Goal: Information Seeking & Learning: Understand process/instructions

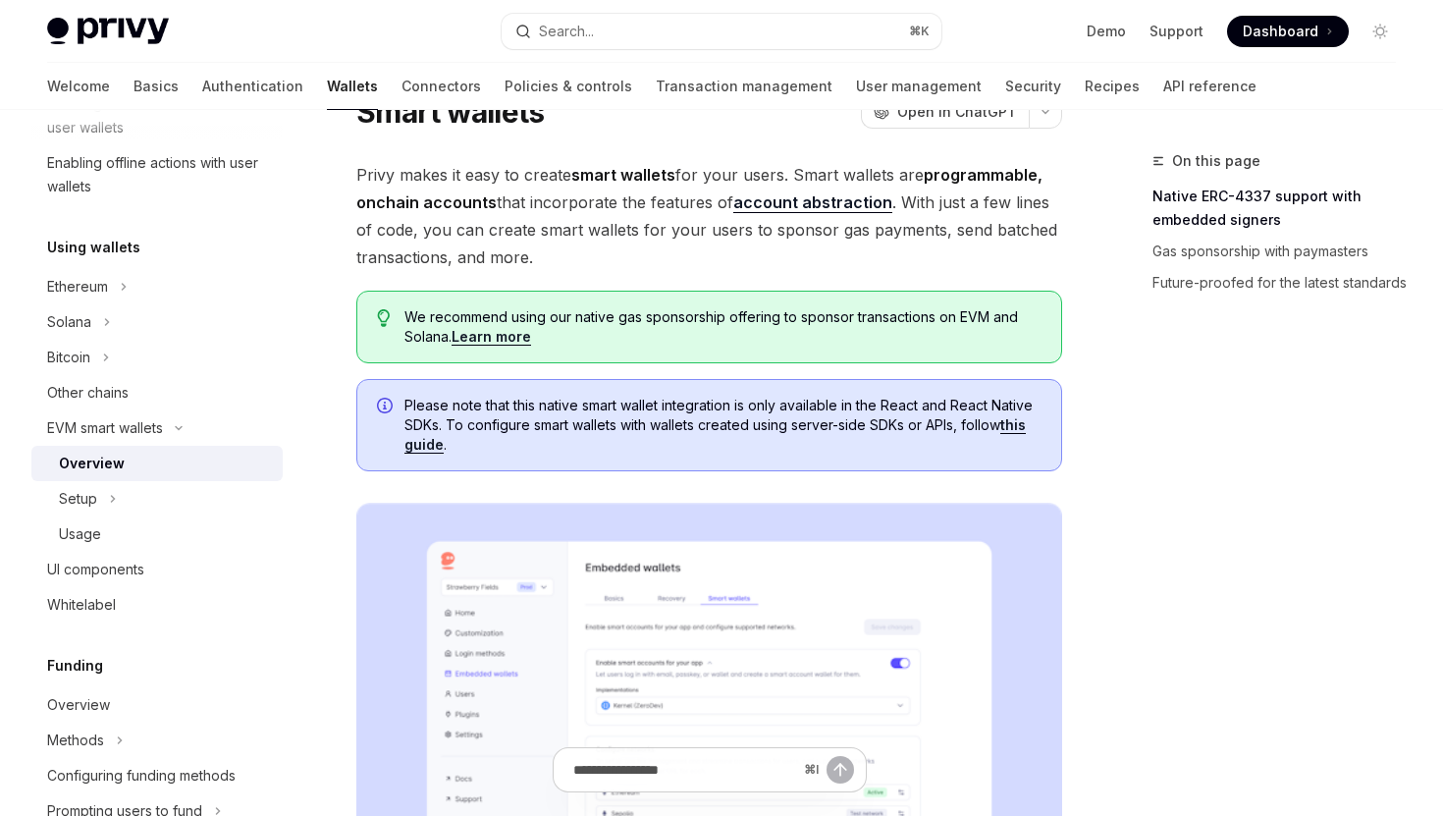
scroll to position [72, 0]
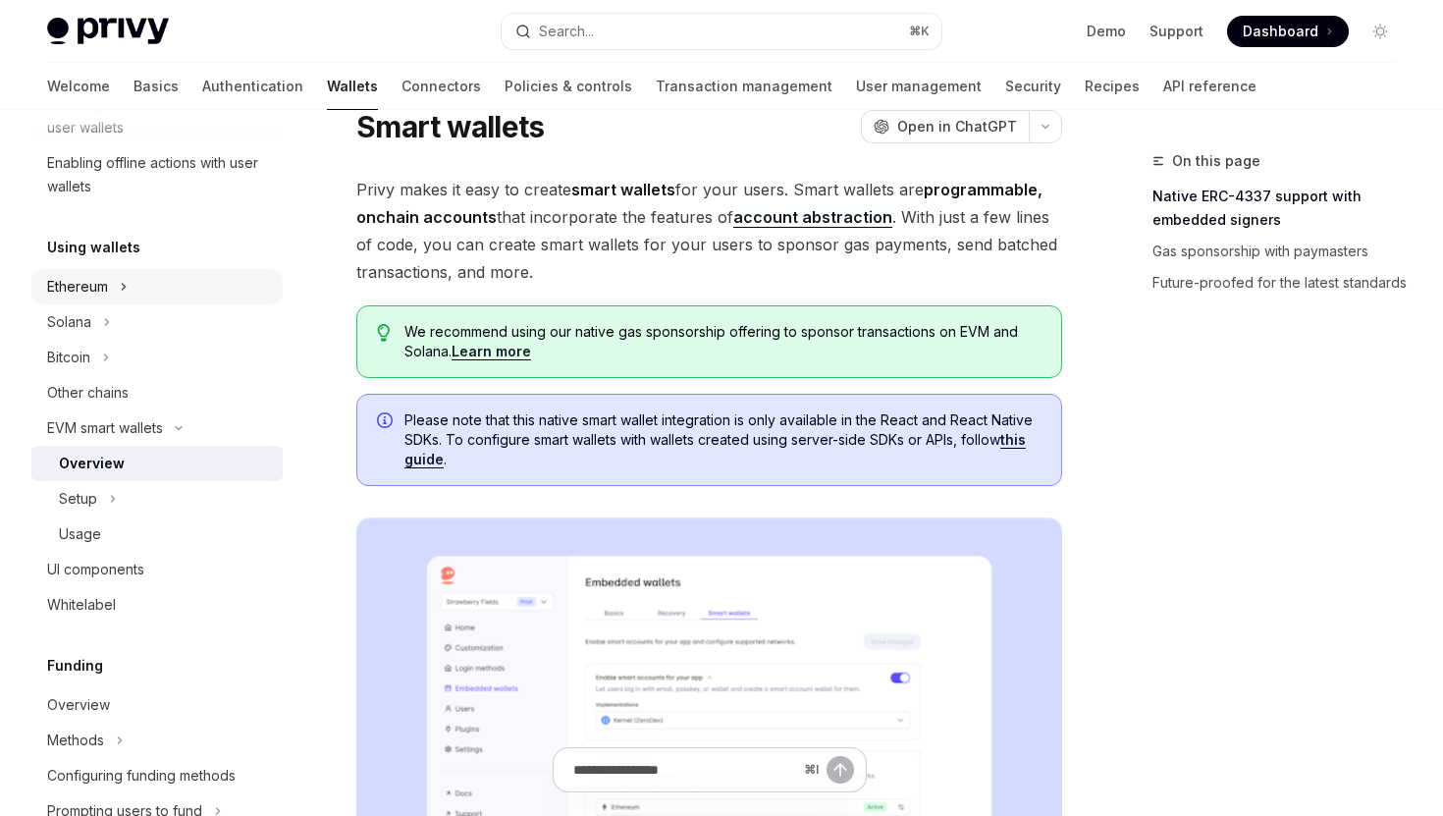
click at [115, 292] on button "Ethereum" at bounding box center [156, 286] width 251 height 35
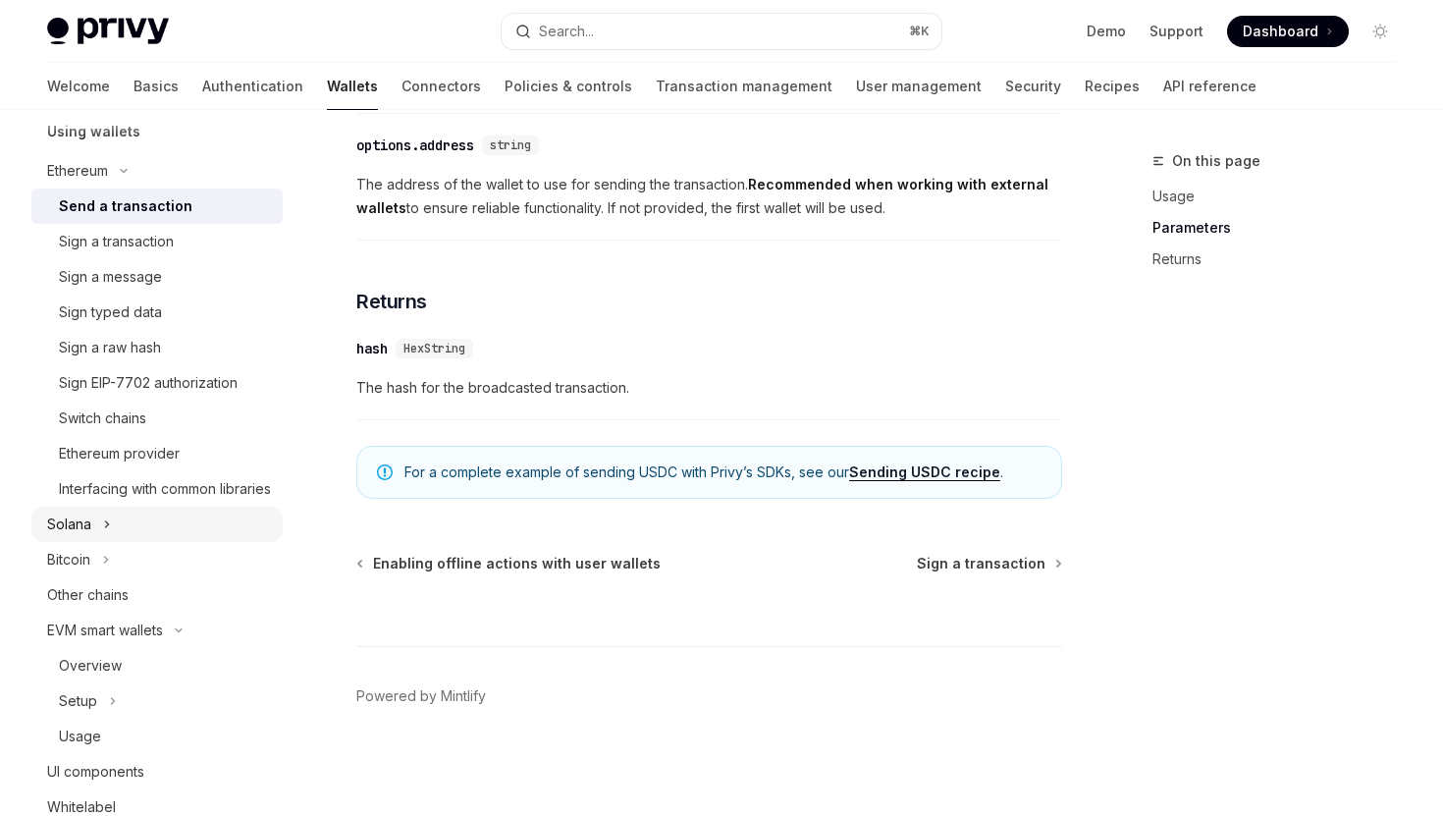
scroll to position [497, 0]
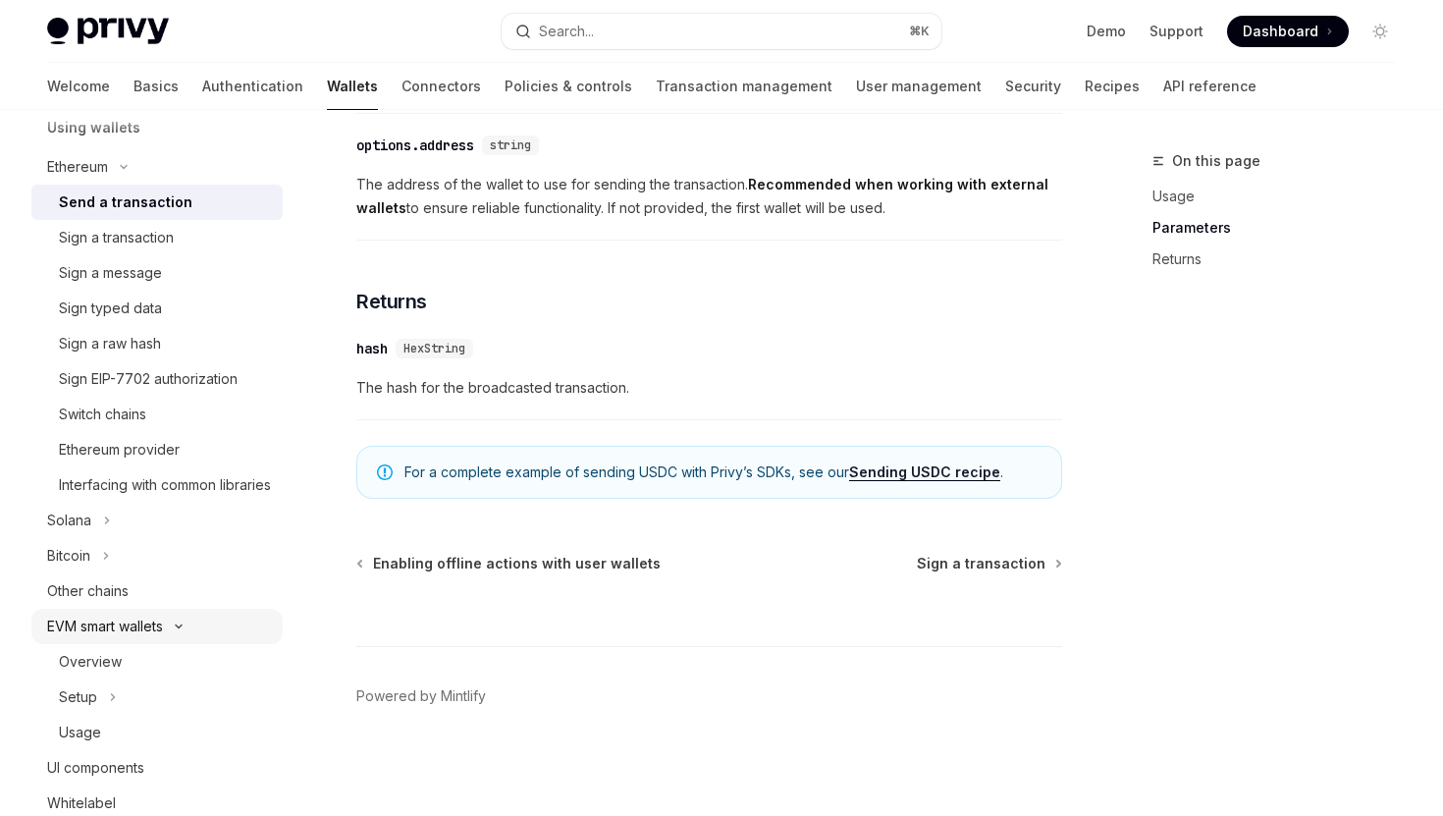
click at [129, 638] on div "EVM smart wallets" at bounding box center [105, 627] width 116 height 24
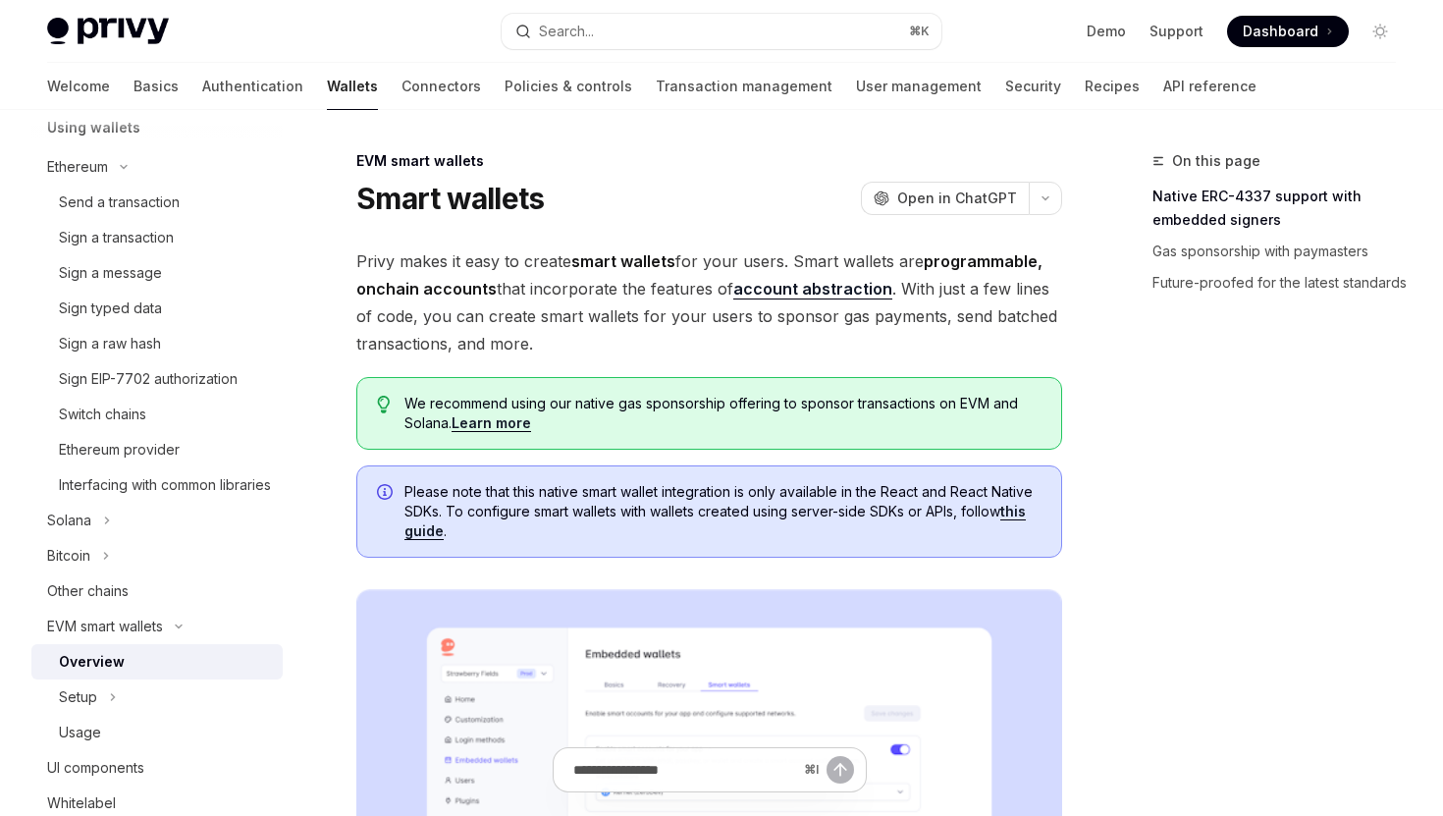
click at [128, 674] on div "Overview" at bounding box center [165, 662] width 212 height 24
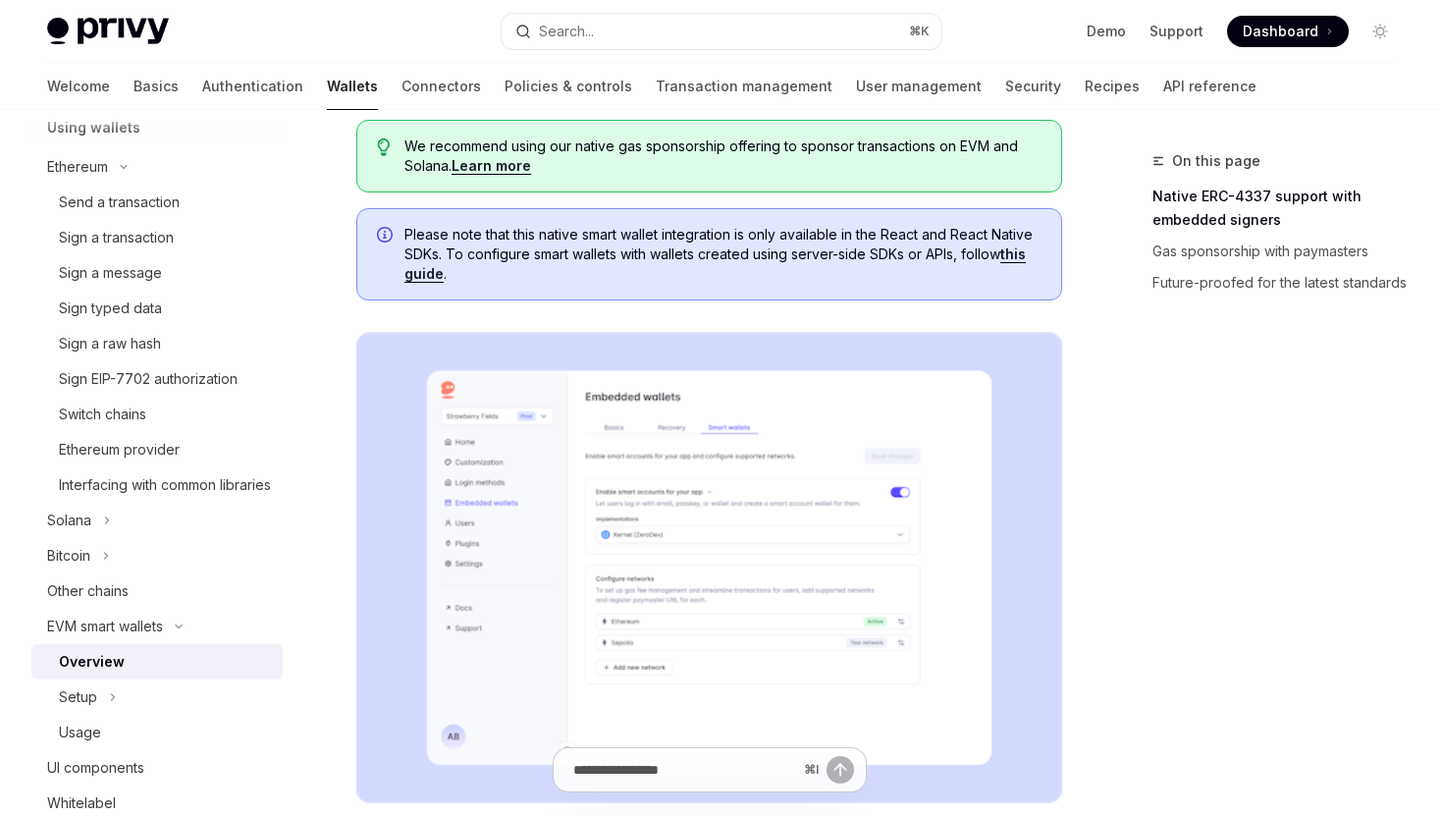
scroll to position [279, 0]
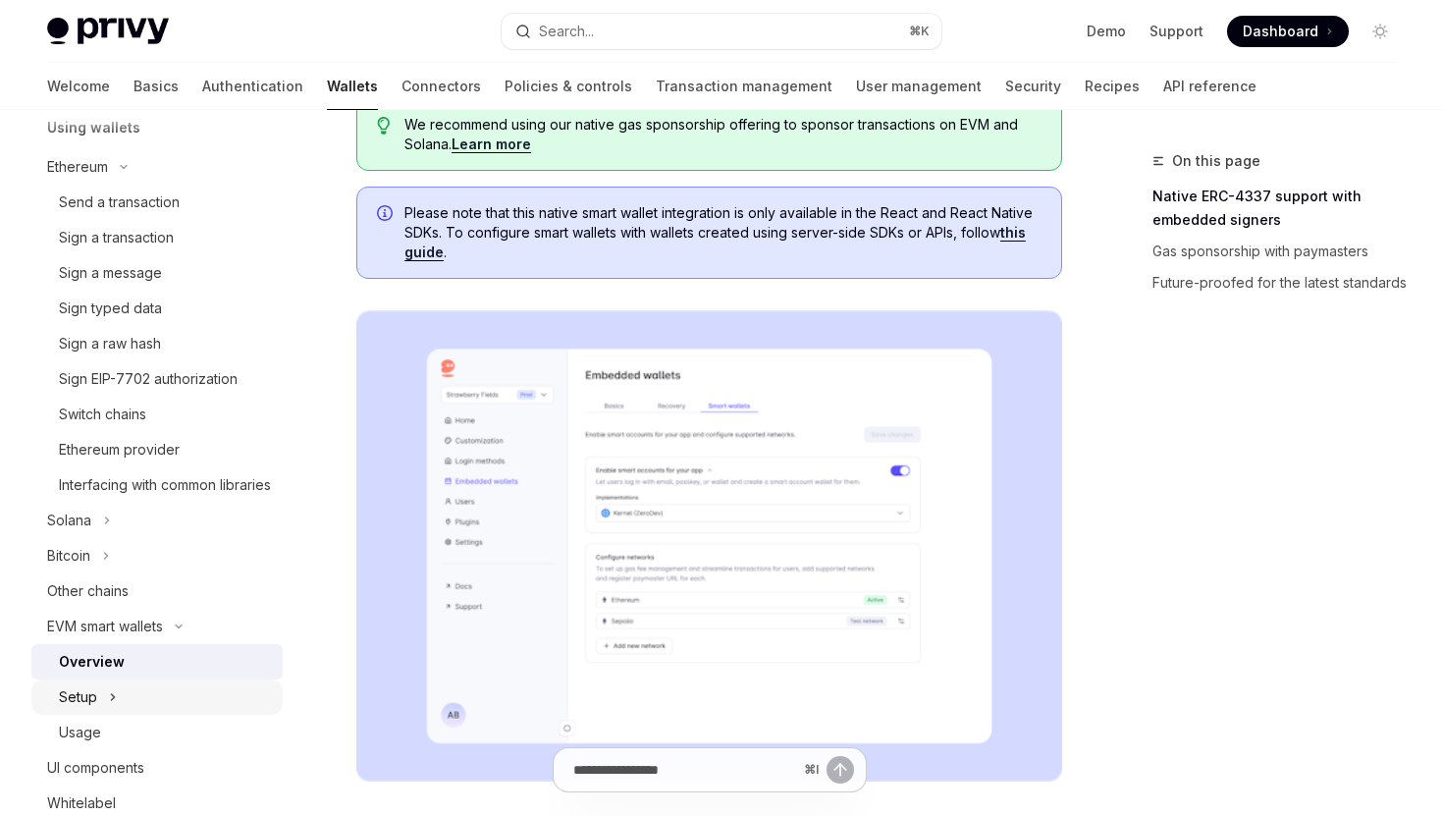
click at [107, 715] on button "Setup" at bounding box center [156, 697] width 251 height 35
type textarea "*"
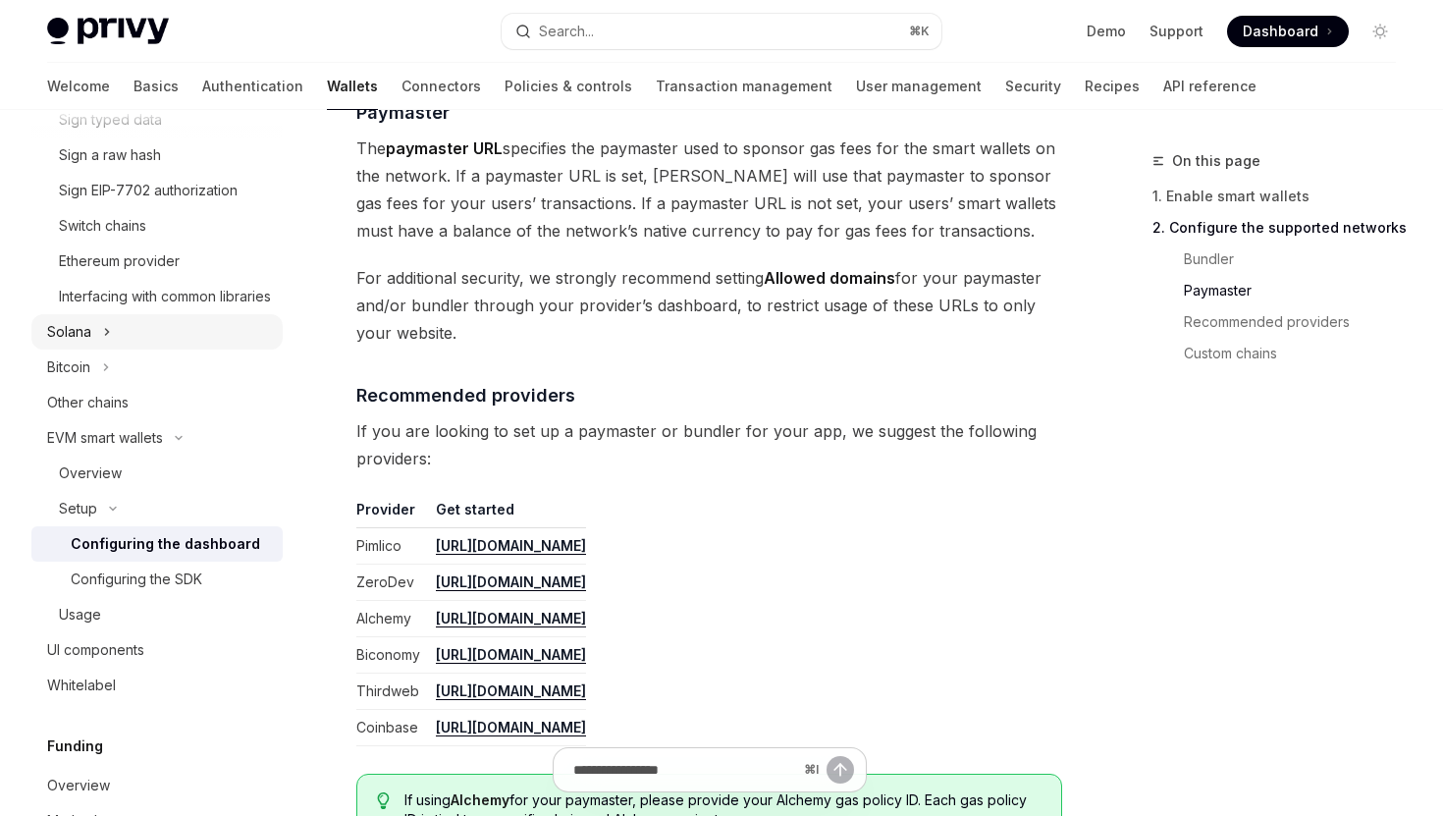
scroll to position [687, 0]
